Goal: Task Accomplishment & Management: Manage account settings

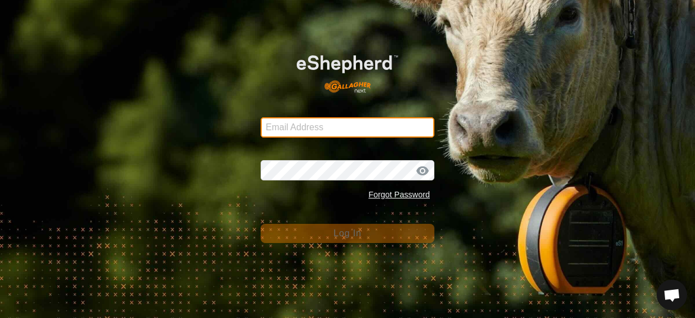
type input "duncanjlamont@gmail.com"
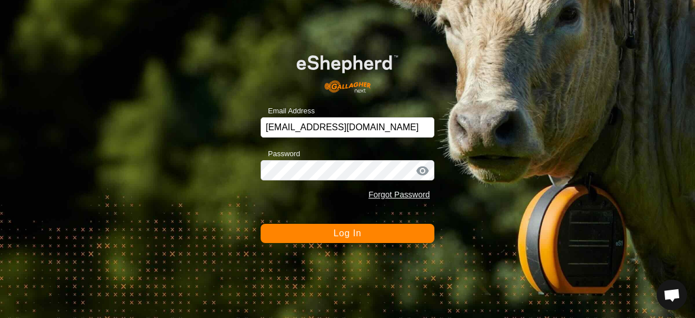
click at [356, 238] on button "Log In" at bounding box center [347, 233] width 174 height 19
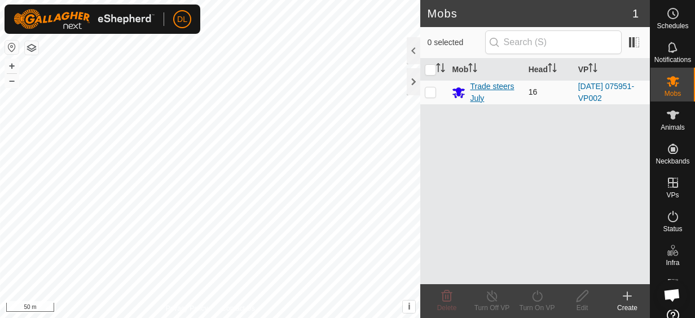
click at [491, 82] on div "Trade steers July" at bounding box center [494, 93] width 49 height 24
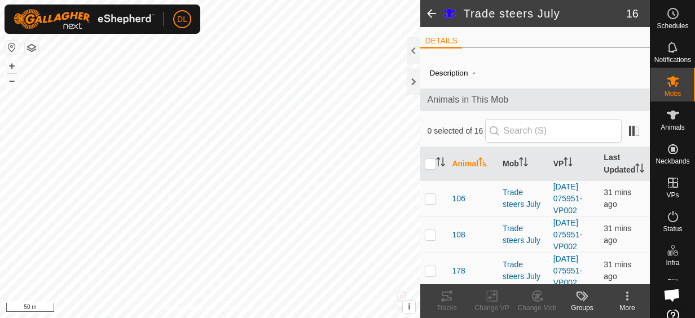
click at [415, 51] on div at bounding box center [413, 50] width 14 height 27
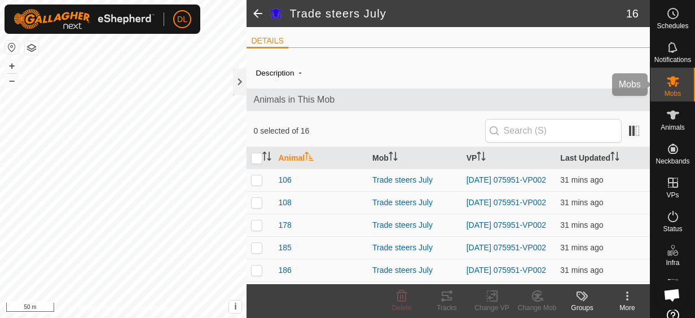
click at [666, 78] on icon at bounding box center [672, 81] width 12 height 11
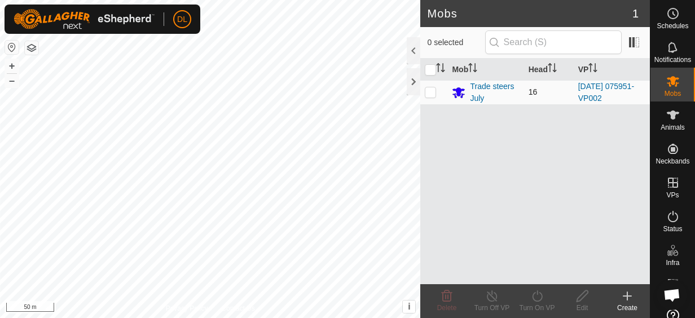
click at [433, 92] on p-checkbox at bounding box center [430, 91] width 11 height 9
checkbox input "true"
click at [540, 295] on icon at bounding box center [537, 296] width 14 height 14
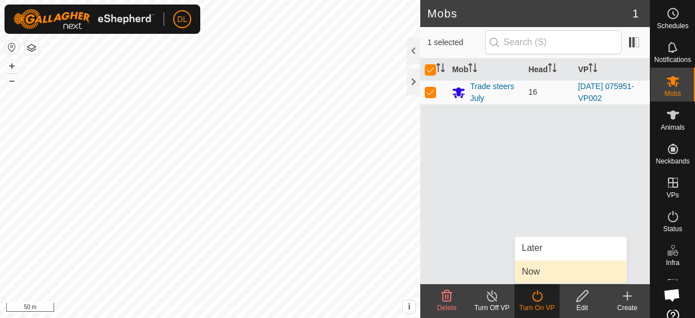
click at [531, 271] on link "Now" at bounding box center [571, 271] width 112 height 23
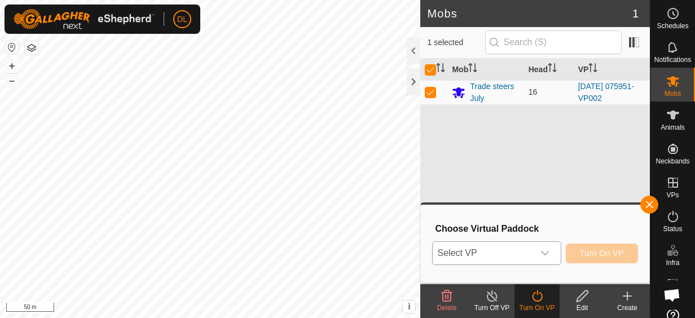
click at [548, 254] on icon "dropdown trigger" at bounding box center [545, 253] width 8 height 5
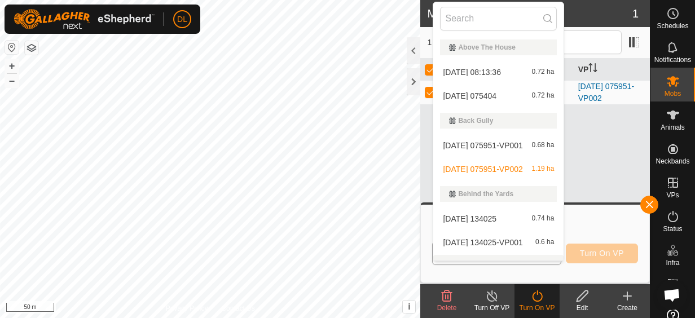
scroll to position [17, 0]
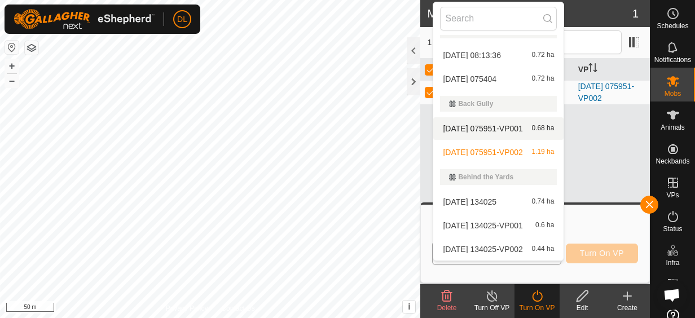
click at [501, 126] on li "2025-10-01 075951-VP001 0.68 ha" at bounding box center [498, 128] width 130 height 23
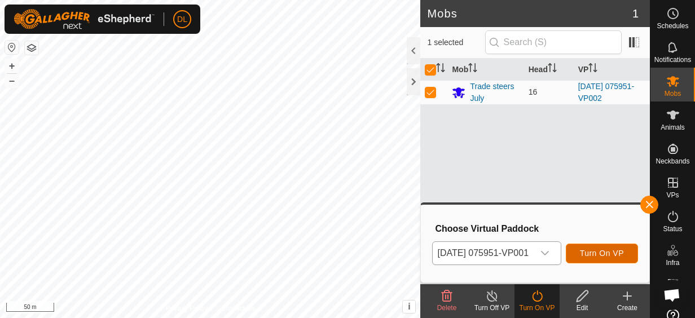
click at [606, 249] on span "Turn On VP" at bounding box center [602, 253] width 44 height 9
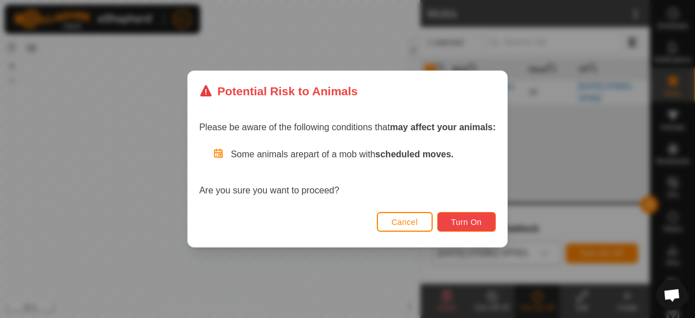
click at [461, 222] on span "Turn On" at bounding box center [466, 222] width 30 height 9
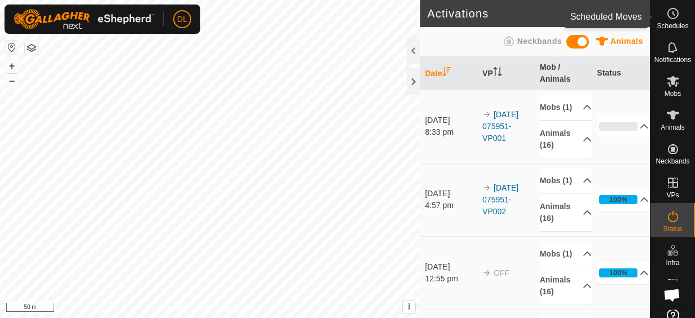
click at [668, 9] on circle at bounding box center [673, 13] width 10 height 10
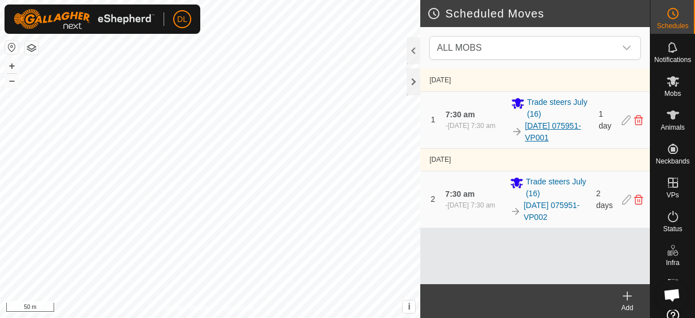
click at [566, 126] on link "[DATE] 075951-VP001" at bounding box center [558, 132] width 67 height 24
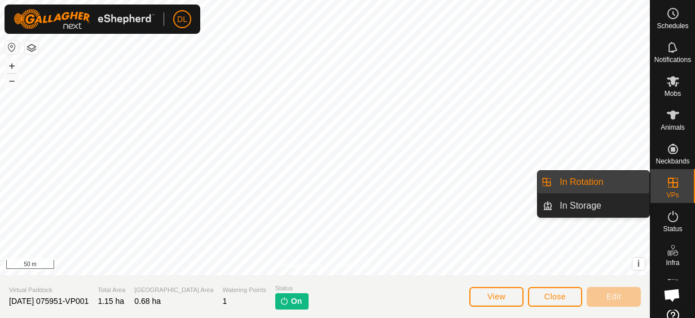
click at [671, 185] on icon at bounding box center [673, 183] width 14 height 14
click at [567, 180] on link "In Rotation" at bounding box center [601, 182] width 96 height 23
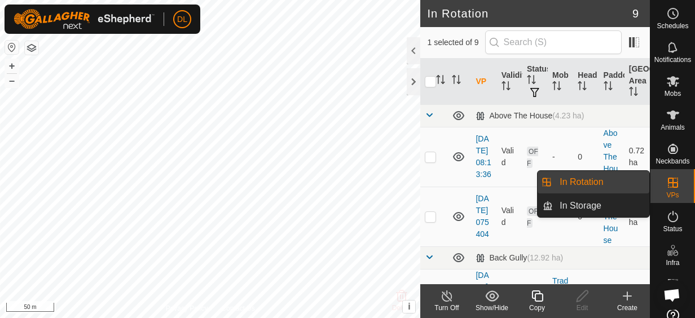
click at [669, 185] on icon at bounding box center [673, 183] width 14 height 14
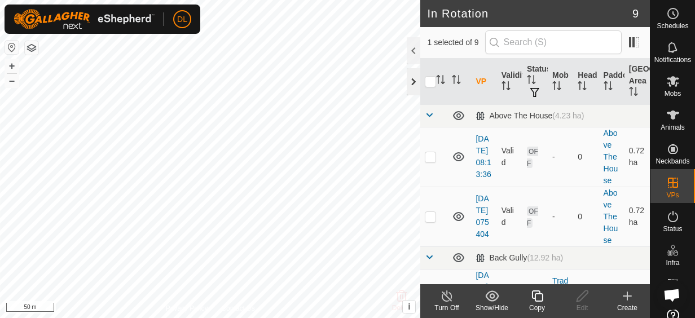
click at [414, 81] on div at bounding box center [413, 81] width 14 height 27
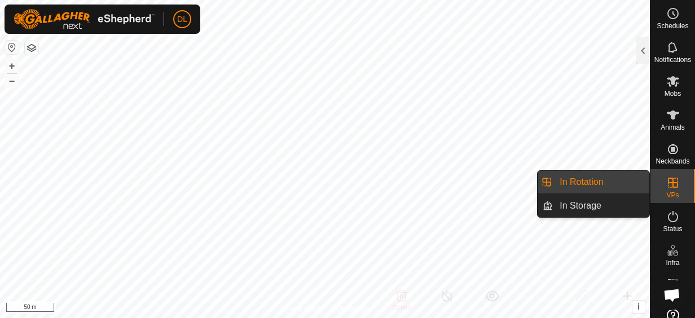
click at [586, 182] on link "In Rotation" at bounding box center [601, 182] width 96 height 23
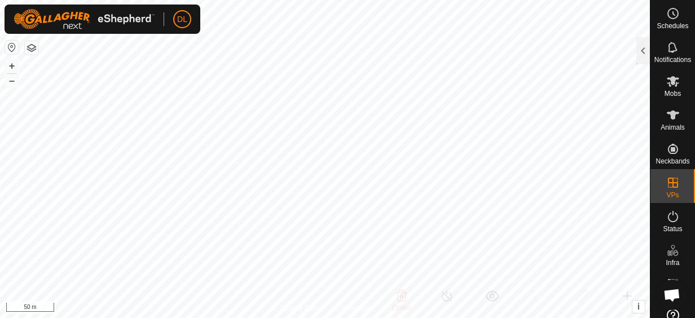
checkbox input "false"
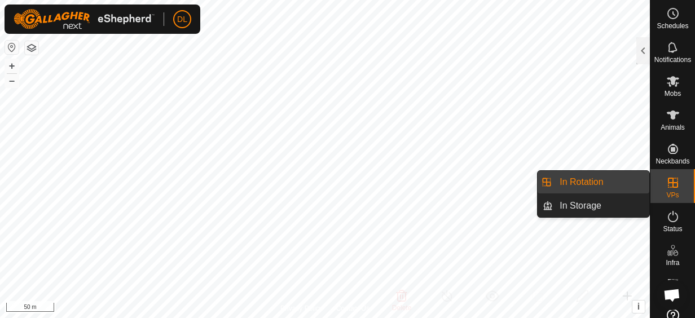
click at [580, 185] on link "In Rotation" at bounding box center [601, 182] width 96 height 23
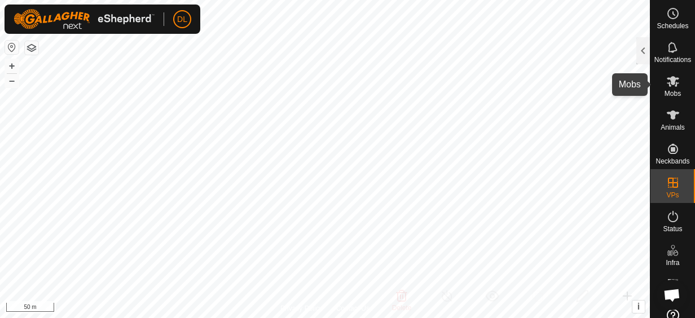
click at [671, 86] on icon at bounding box center [672, 81] width 12 height 11
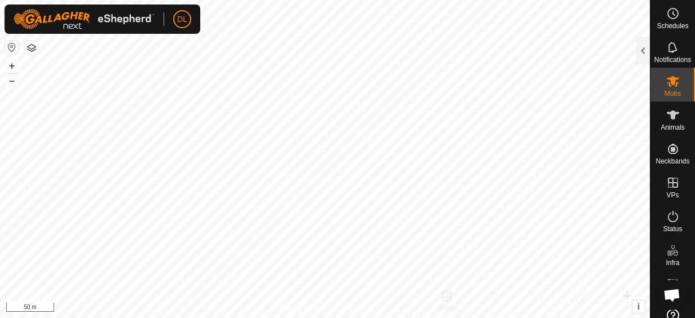
click at [671, 86] on icon at bounding box center [672, 81] width 12 height 11
click at [669, 53] on icon at bounding box center [673, 48] width 14 height 14
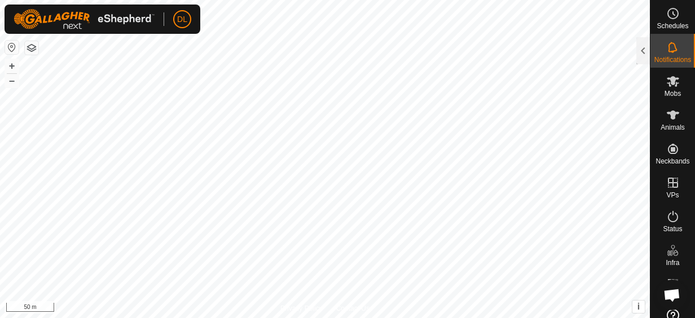
click at [669, 53] on icon at bounding box center [673, 48] width 14 height 14
click at [644, 49] on div at bounding box center [643, 50] width 14 height 27
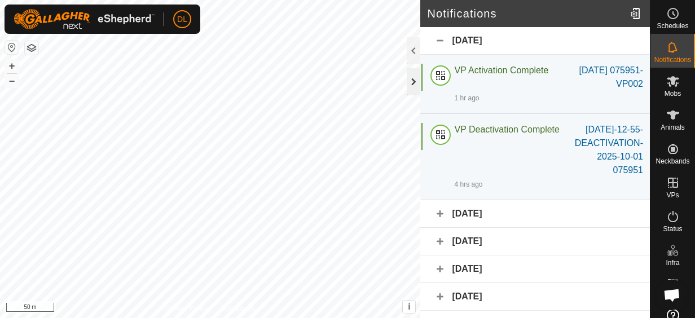
click at [408, 80] on div at bounding box center [413, 81] width 14 height 27
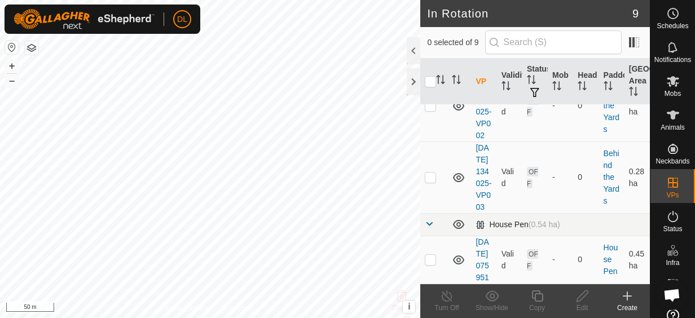
scroll to position [730, 0]
click at [483, 242] on link "[DATE] 075951" at bounding box center [481, 259] width 13 height 45
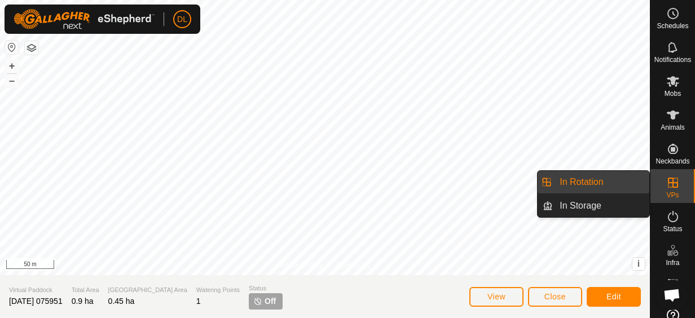
click at [573, 177] on link "In Rotation" at bounding box center [601, 182] width 96 height 23
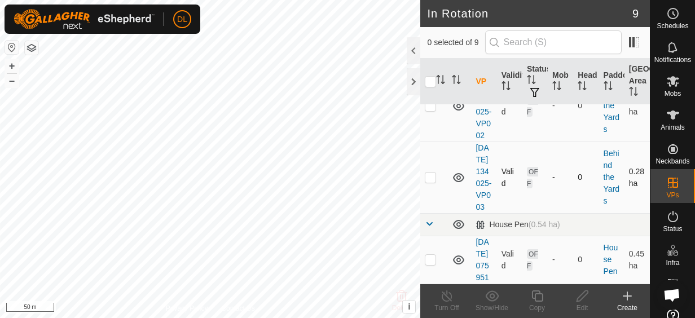
scroll to position [730, 0]
click at [430, 255] on p-checkbox at bounding box center [430, 259] width 11 height 9
checkbox input "true"
click at [538, 298] on icon at bounding box center [537, 296] width 14 height 14
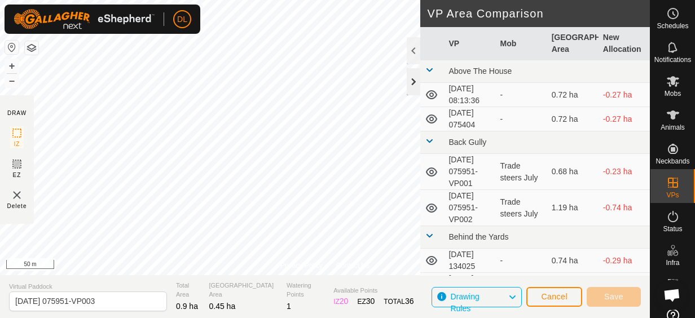
click at [410, 83] on div at bounding box center [413, 81] width 14 height 27
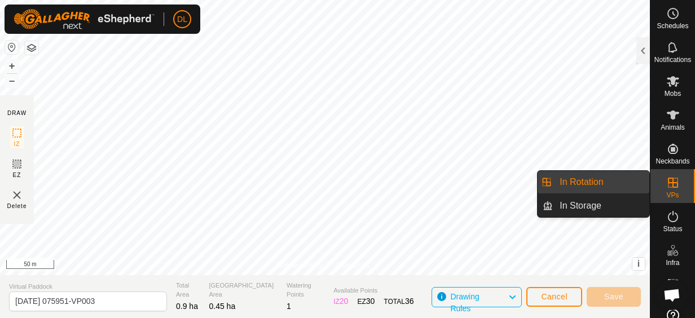
click at [669, 187] on icon at bounding box center [673, 183] width 10 height 10
click at [589, 182] on link "In Rotation" at bounding box center [601, 182] width 96 height 23
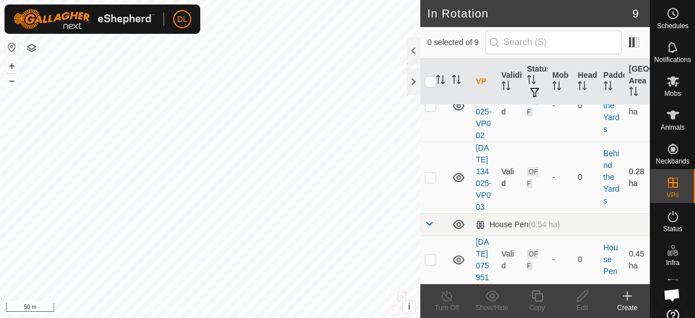
scroll to position [730, 0]
click at [430, 255] on p-checkbox at bounding box center [430, 259] width 11 height 9
checkbox input "true"
click at [538, 294] on icon at bounding box center [537, 296] width 14 height 14
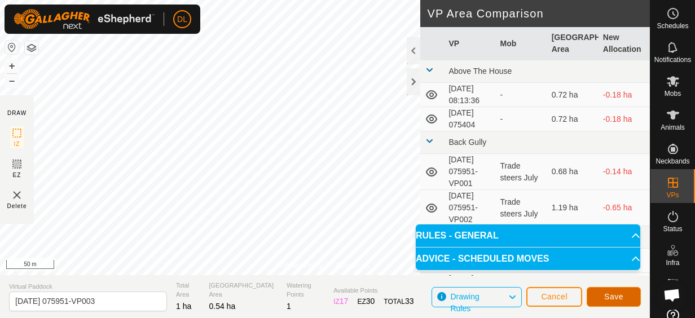
click at [611, 295] on span "Save" at bounding box center [613, 296] width 19 height 9
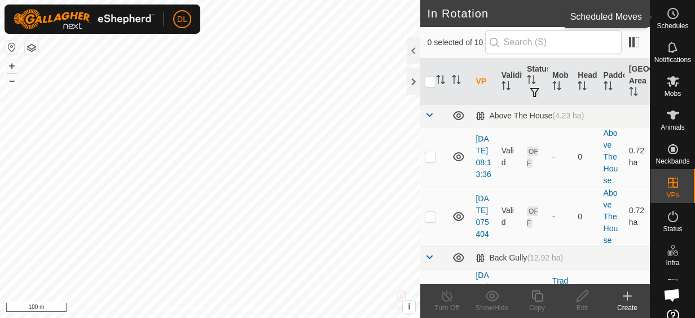
click at [666, 9] on icon at bounding box center [673, 14] width 14 height 14
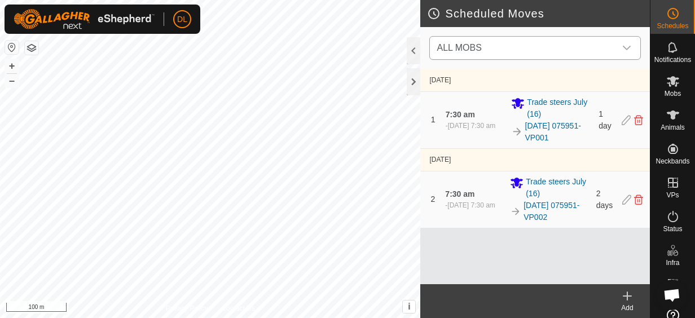
click at [626, 48] on icon "dropdown trigger" at bounding box center [626, 47] width 9 height 9
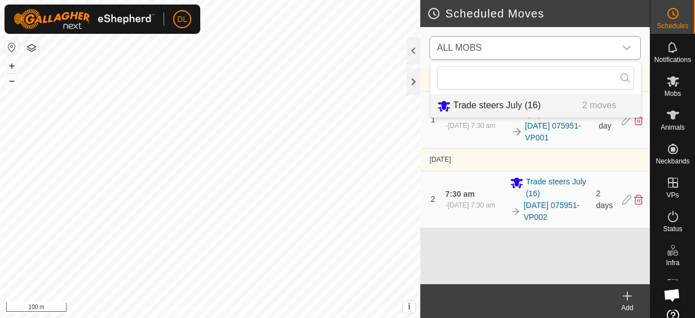
click at [479, 104] on li "Trade steers July (16) 2 moves" at bounding box center [535, 105] width 210 height 23
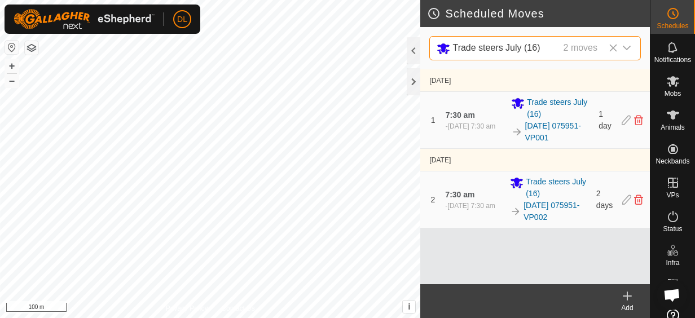
click at [625, 298] on icon at bounding box center [627, 296] width 14 height 14
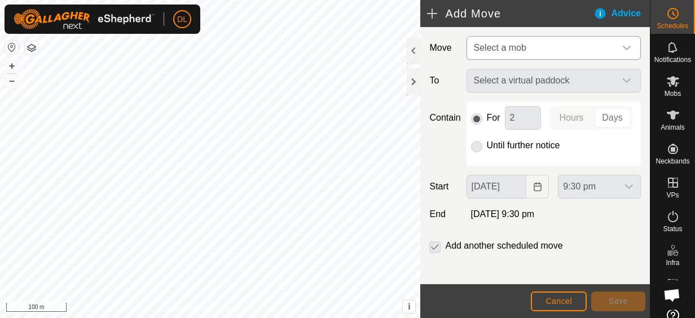
click at [622, 46] on icon "dropdown trigger" at bounding box center [626, 47] width 9 height 9
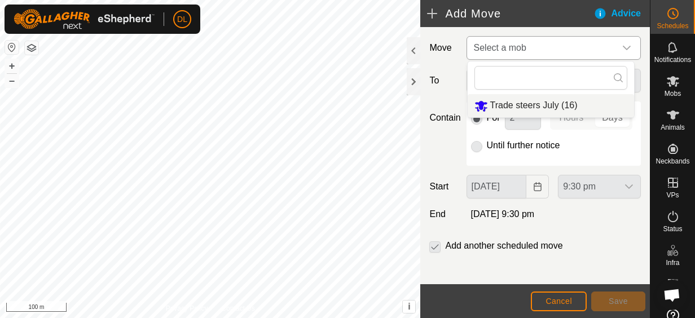
click at [565, 104] on li "Trade steers July (16)" at bounding box center [550, 105] width 166 height 23
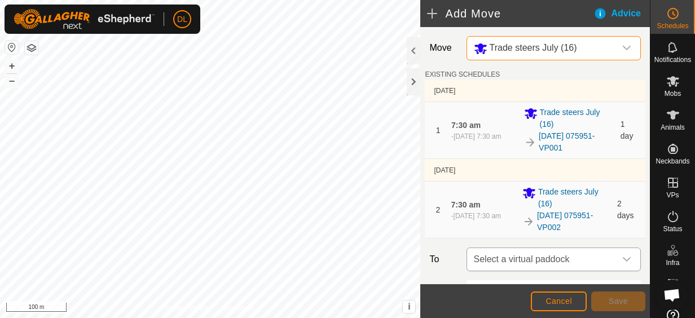
click at [622, 255] on icon "dropdown trigger" at bounding box center [626, 259] width 9 height 9
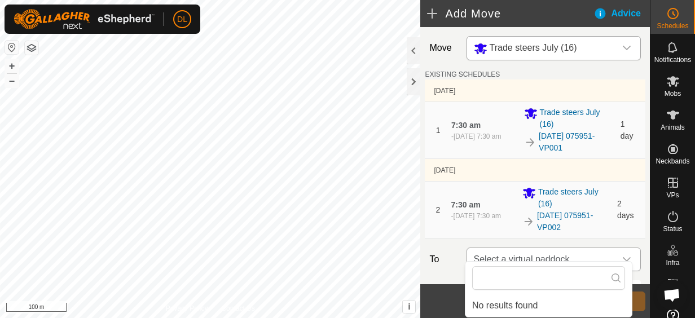
click at [622, 255] on icon "dropdown trigger" at bounding box center [626, 259] width 9 height 9
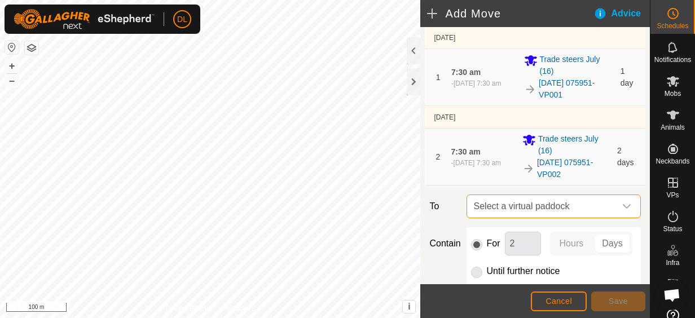
scroll to position [56, 0]
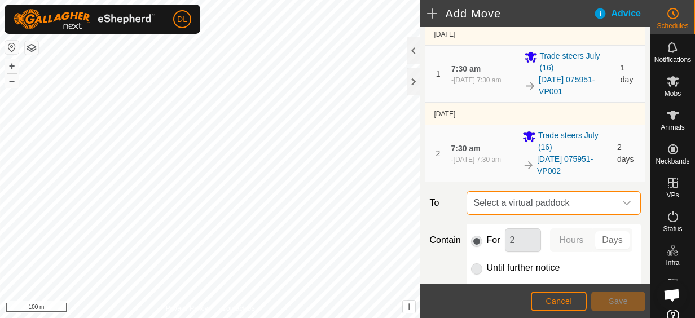
click at [622, 201] on icon "dropdown trigger" at bounding box center [626, 203] width 8 height 5
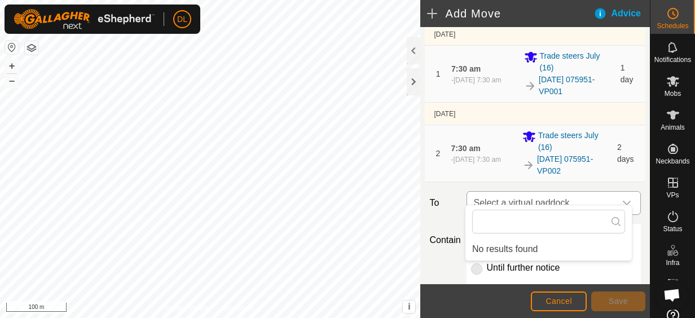
click at [622, 201] on icon "dropdown trigger" at bounding box center [626, 203] width 8 height 5
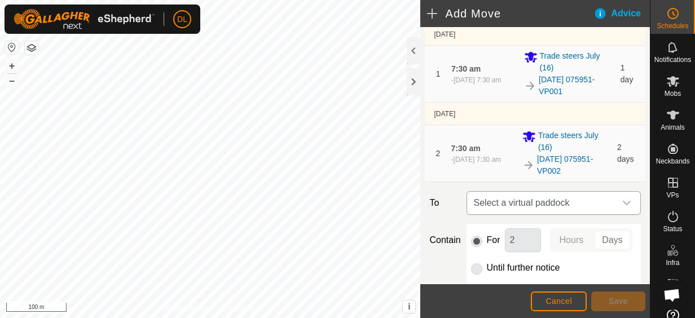
click at [624, 192] on div "dropdown trigger" at bounding box center [626, 203] width 23 height 23
click at [593, 222] on input "text" at bounding box center [548, 222] width 153 height 24
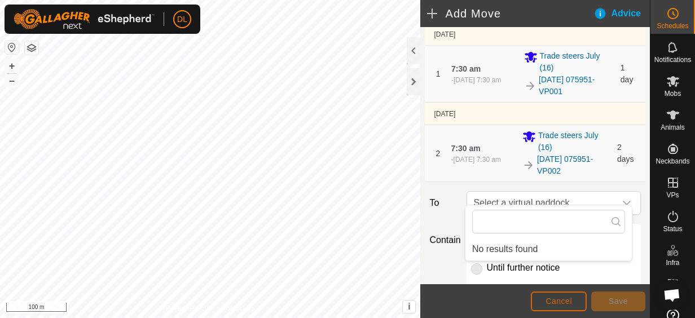
click at [562, 299] on span "Cancel" at bounding box center [558, 301] width 26 height 9
